Goal: Book appointment/travel/reservation

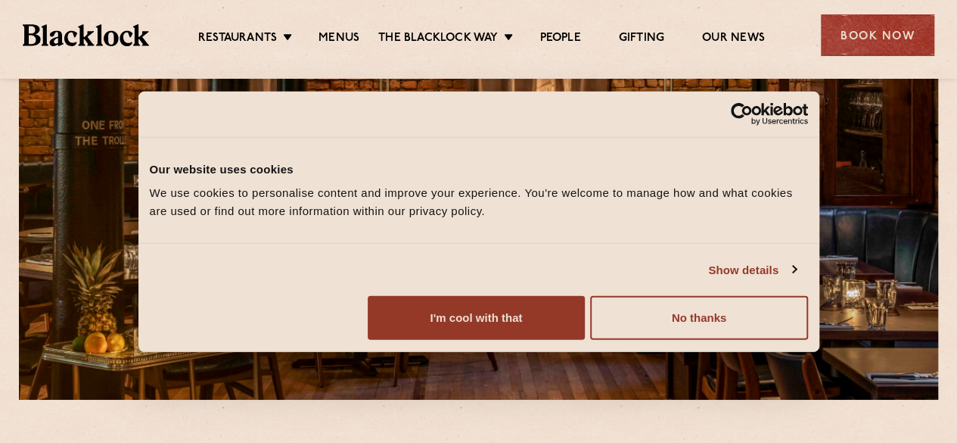
scroll to position [151, 0]
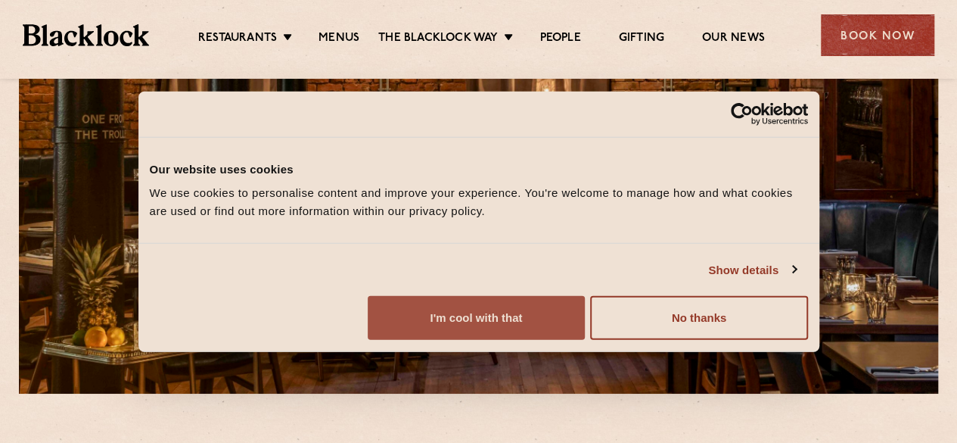
click at [585, 331] on button "I'm cool with that" at bounding box center [476, 318] width 217 height 44
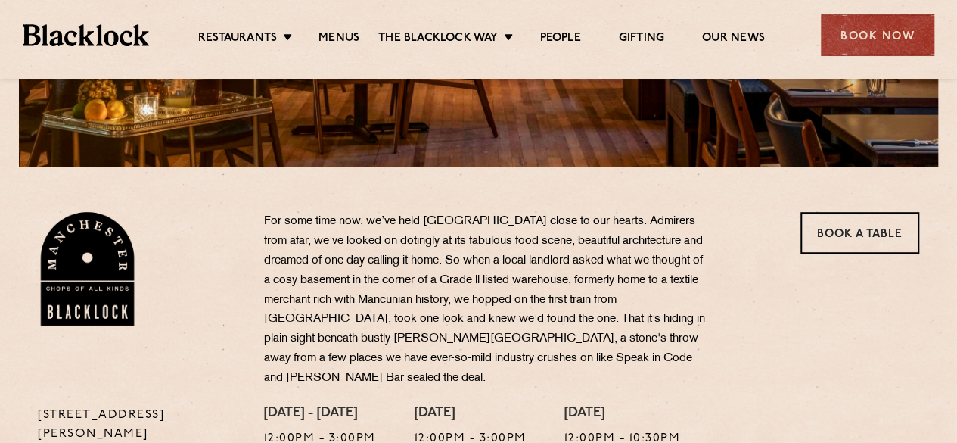
scroll to position [0, 0]
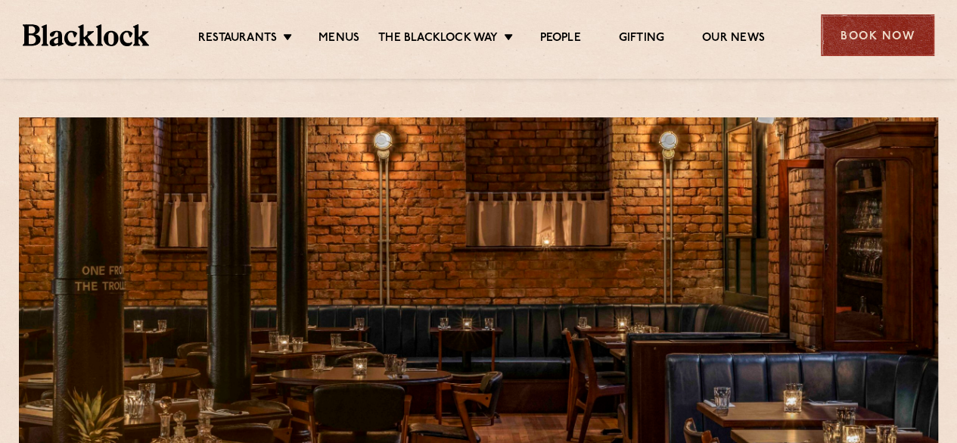
click at [849, 41] on div "Book Now" at bounding box center [877, 35] width 113 height 42
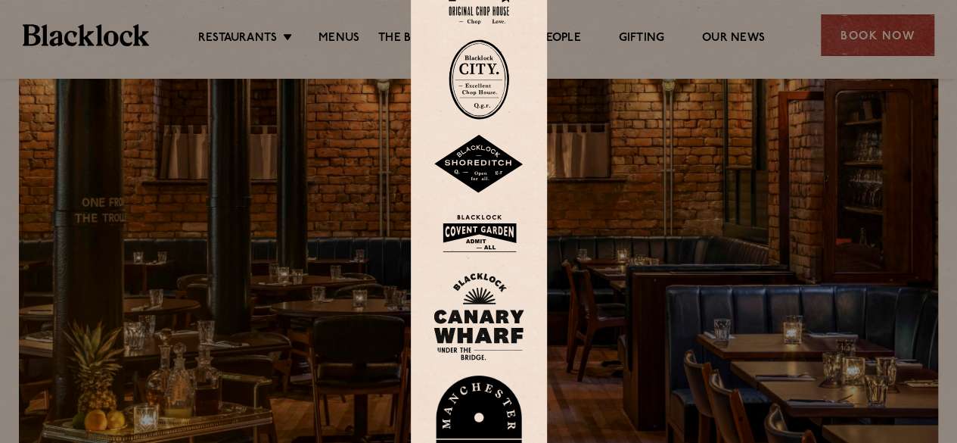
scroll to position [151, 0]
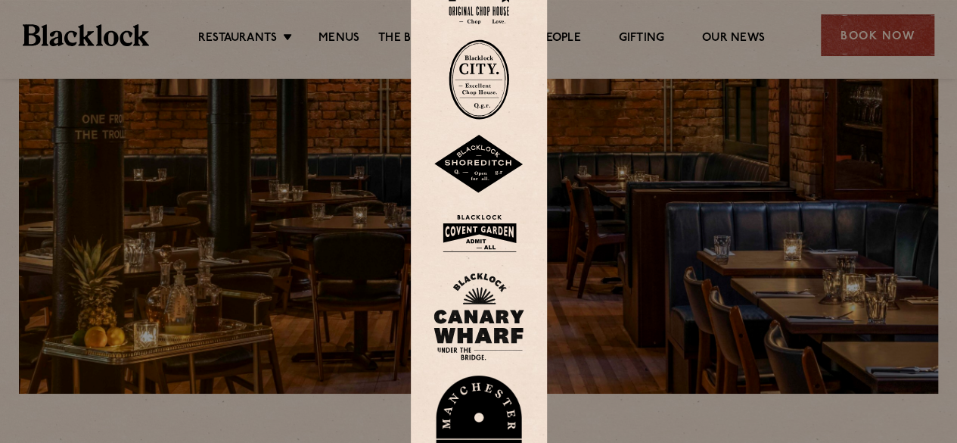
click at [484, 393] on img at bounding box center [479, 427] width 91 height 104
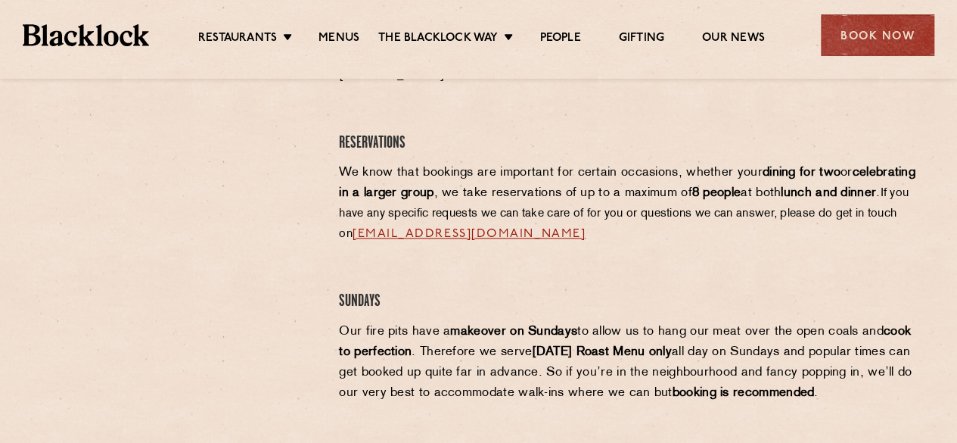
scroll to position [823, 0]
